Goal: Transaction & Acquisition: Purchase product/service

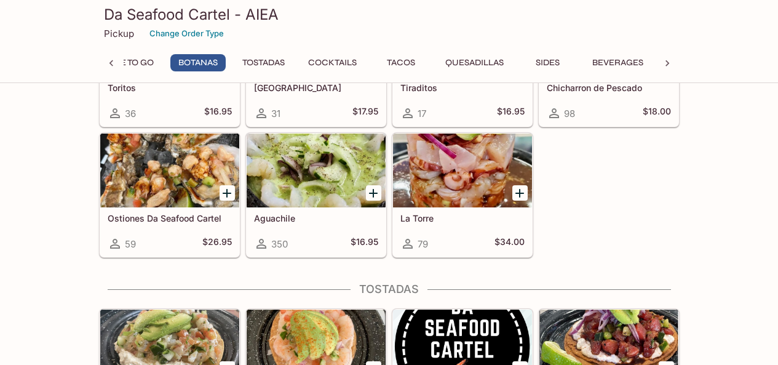
scroll to position [472, 0]
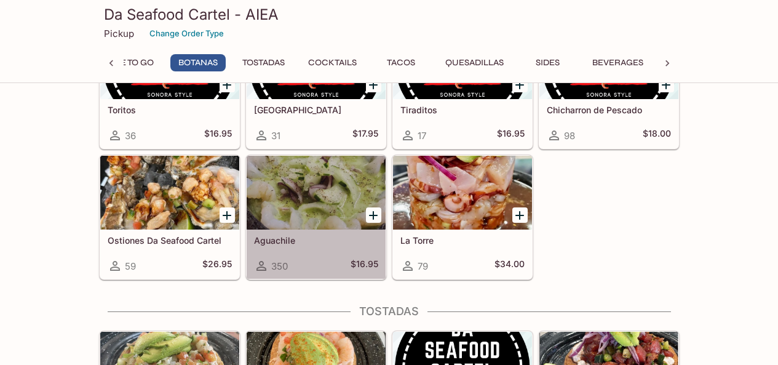
click at [304, 187] on div at bounding box center [316, 193] width 139 height 74
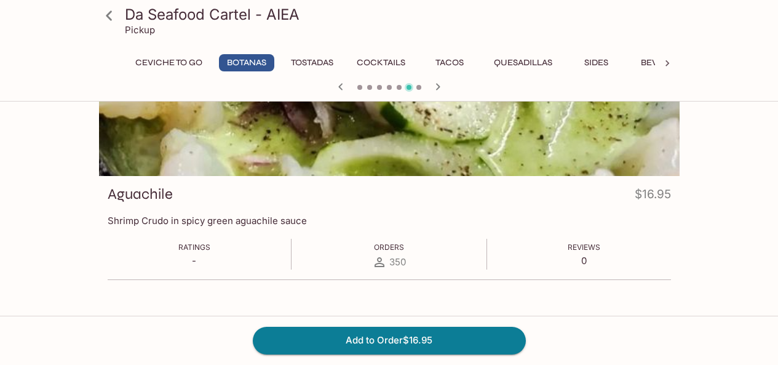
scroll to position [106, 0]
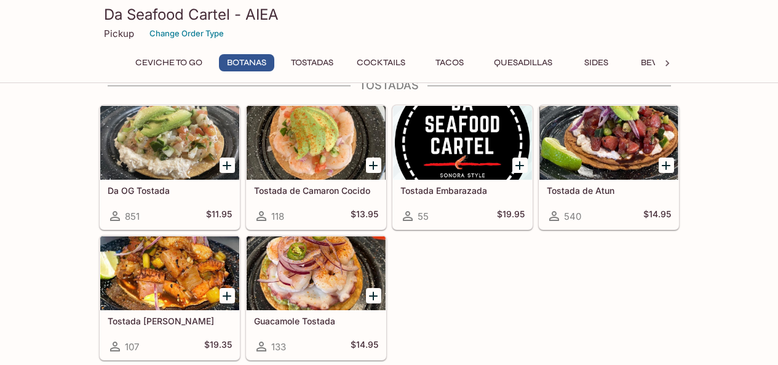
scroll to position [713, 0]
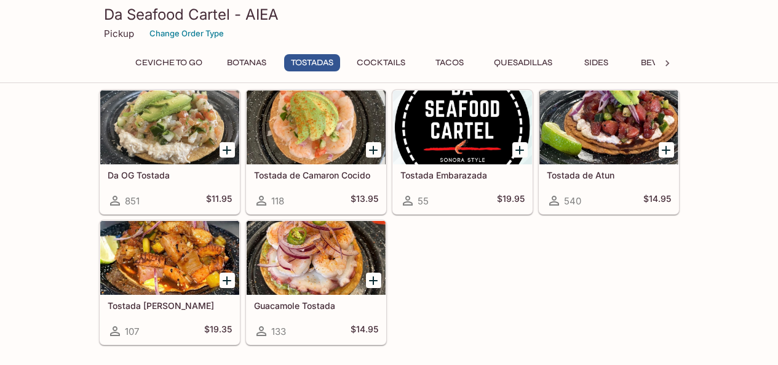
click at [188, 117] on div at bounding box center [169, 127] width 139 height 74
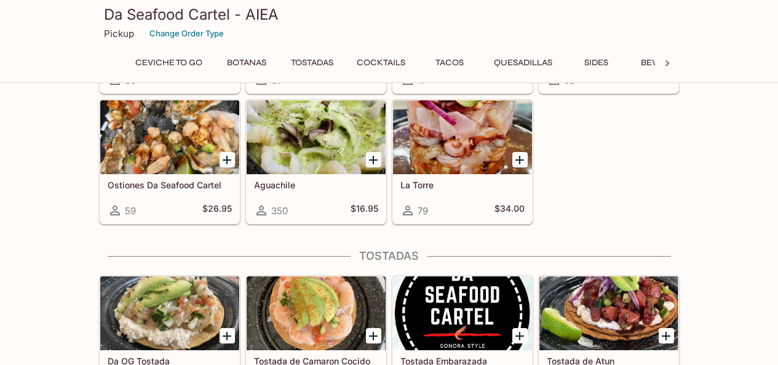
scroll to position [522, 0]
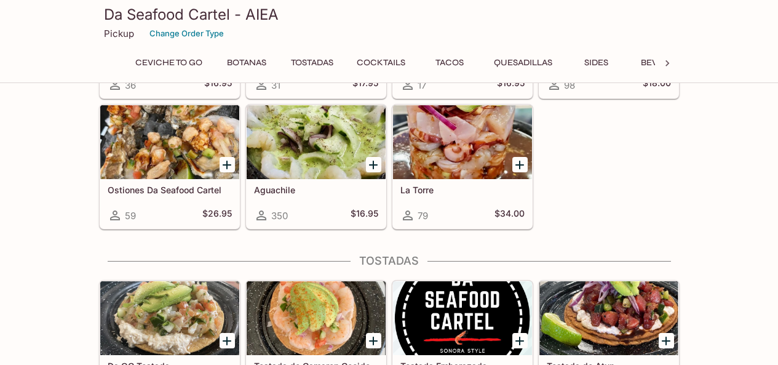
click at [590, 203] on div "Toritos 36 $16.95 [GEOGRAPHIC_DATA] 31 $17.95 Tiraditos 17 $16.95 Chicharron de…" at bounding box center [386, 99] width 585 height 261
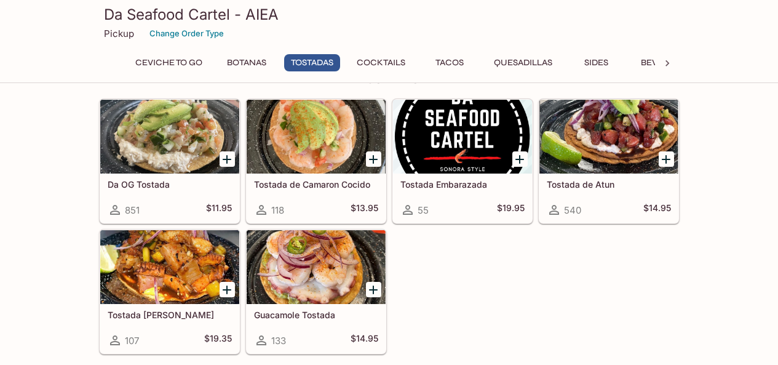
scroll to position [706, 0]
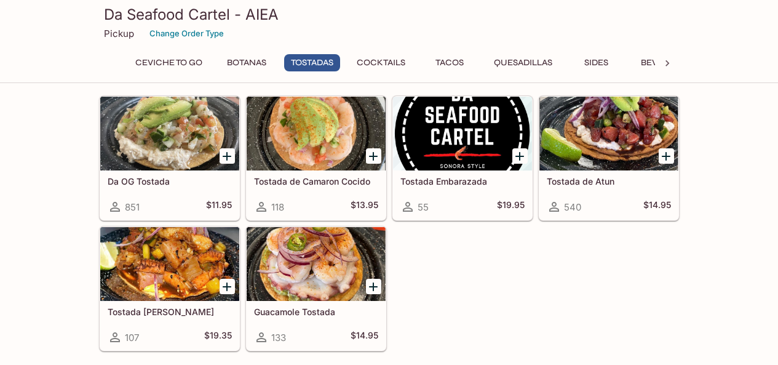
click at [553, 255] on div "Da OG Tostada 851 $11.95 Tostada de Camaron Cocido 118 $13.95 Tostada Embarazad…" at bounding box center [386, 220] width 585 height 261
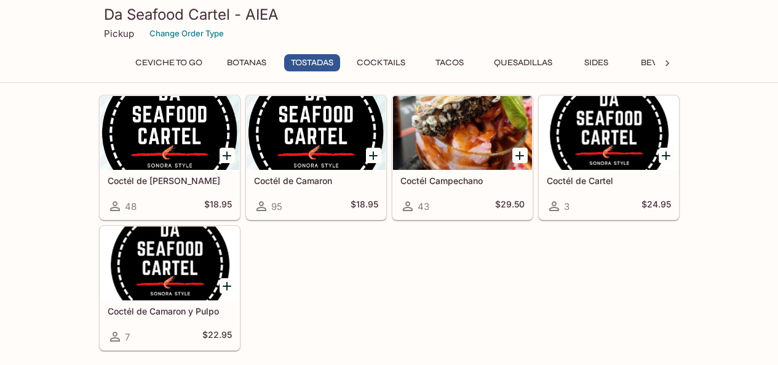
scroll to position [1014, 0]
